Goal: Navigation & Orientation: Find specific page/section

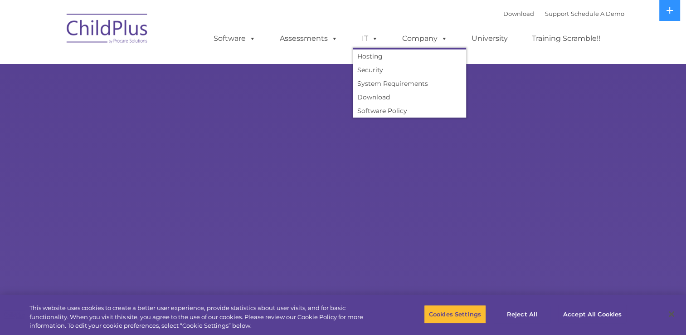
select select "MEDIUM"
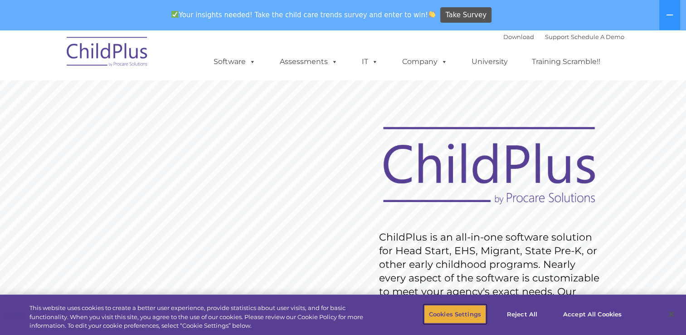
click at [444, 315] on button "Cookies Settings" at bounding box center [455, 313] width 62 height 19
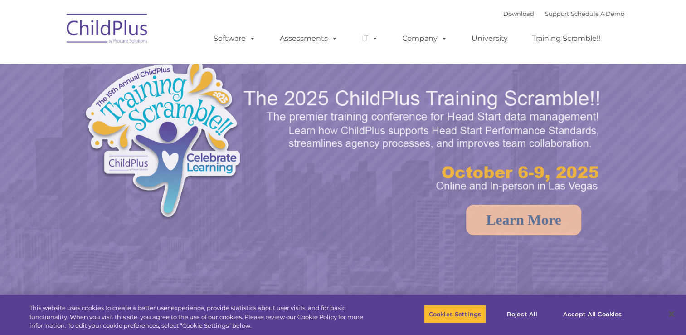
select select "MEDIUM"
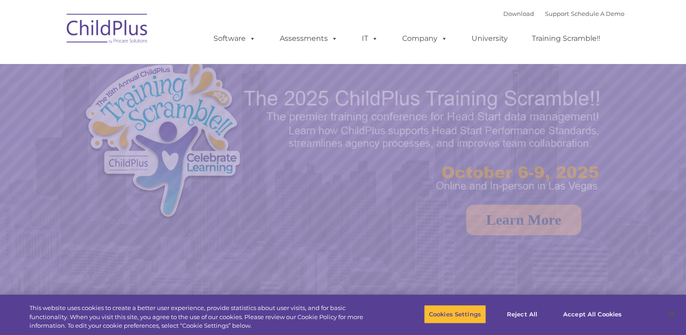
select select "MEDIUM"
